Goal: Find specific page/section: Find specific page/section

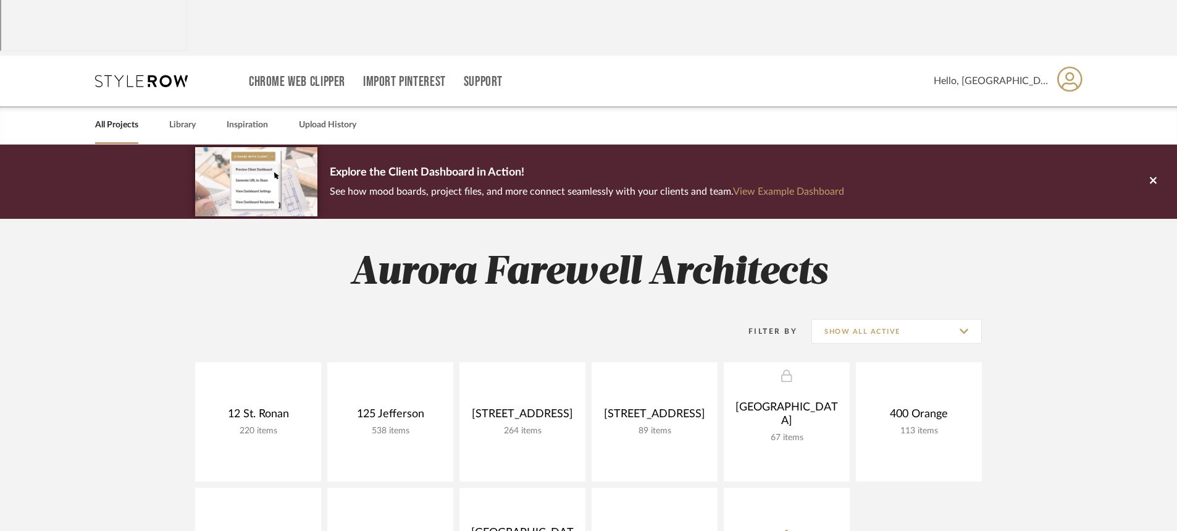
scroll to position [62, 0]
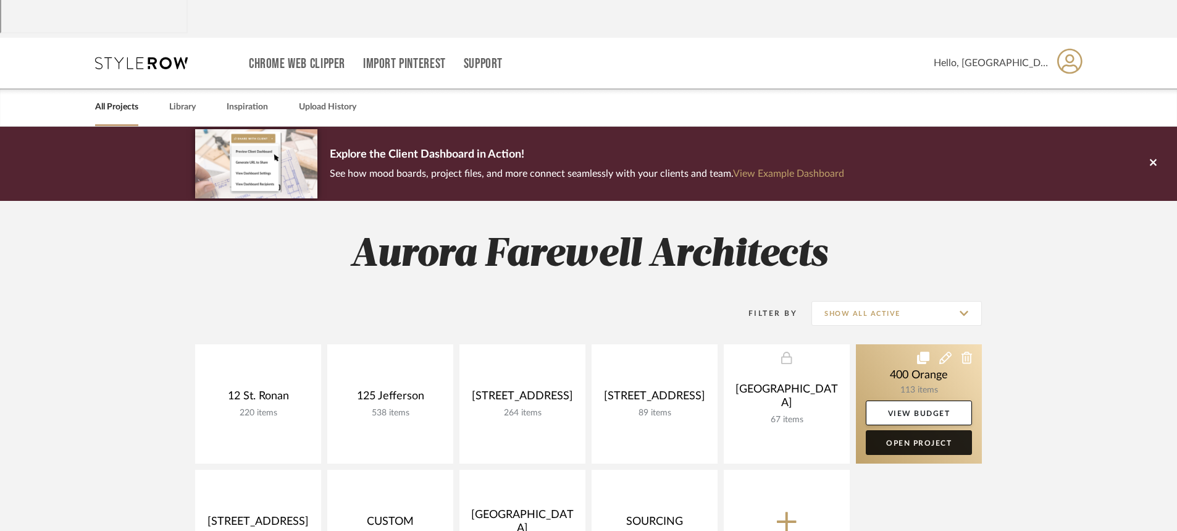
click at [891, 430] on link "Open Project" at bounding box center [919, 442] width 106 height 25
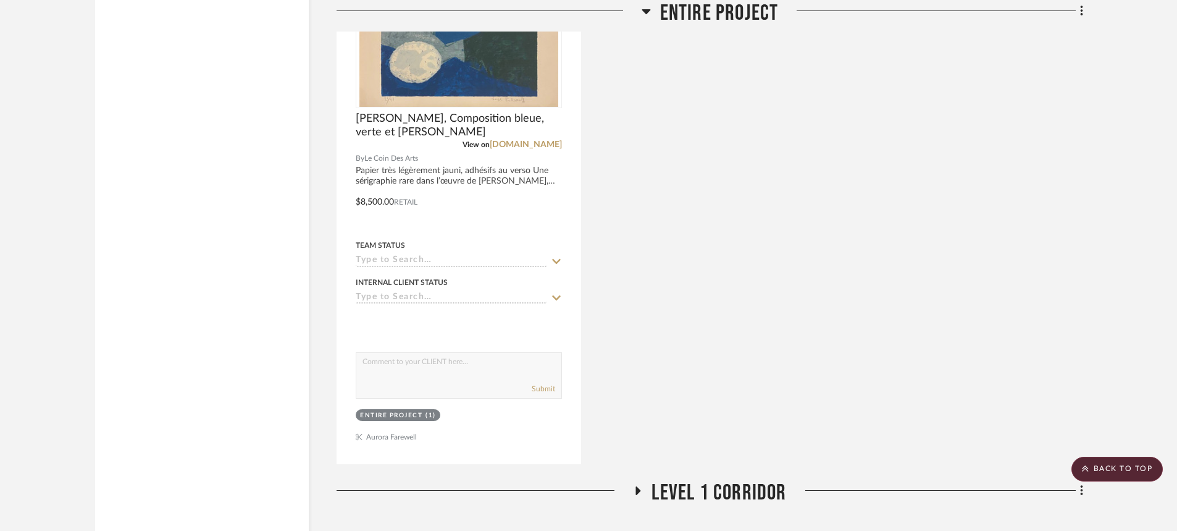
scroll to position [2409, 0]
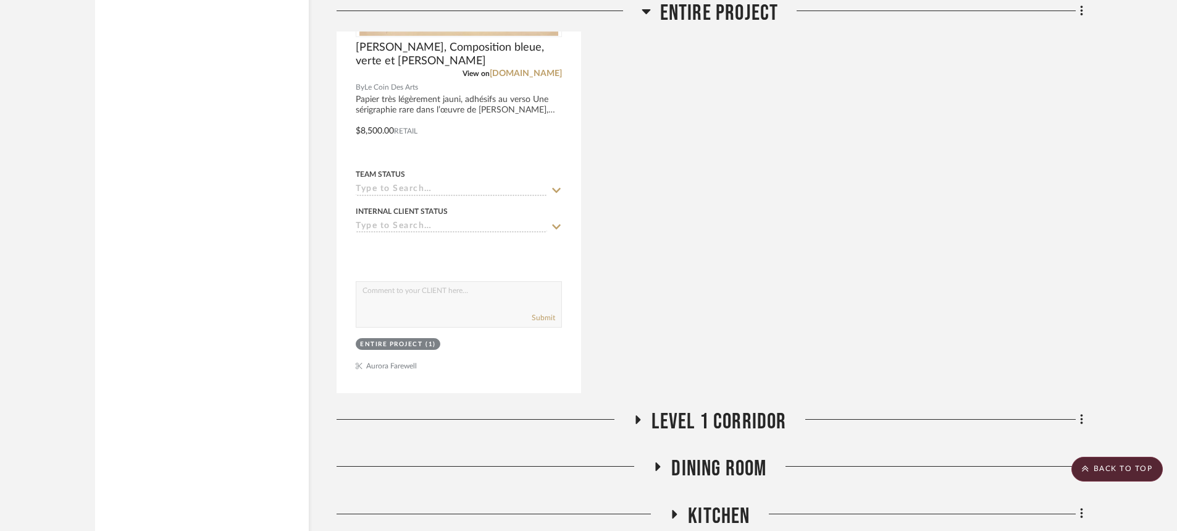
click at [657, 462] on icon at bounding box center [658, 466] width 5 height 9
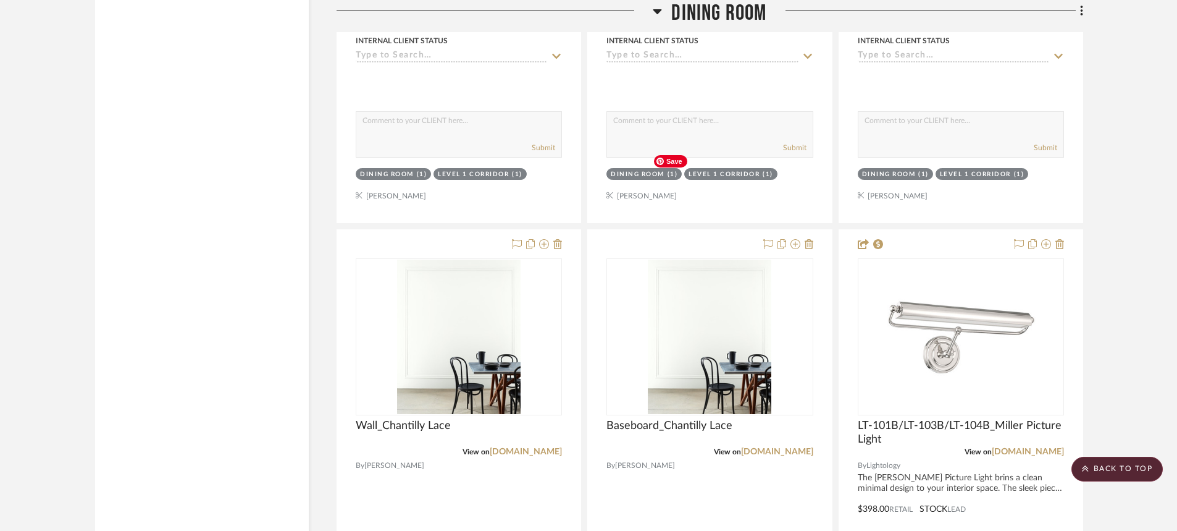
scroll to position [3274, 0]
